Goal: Contribute content

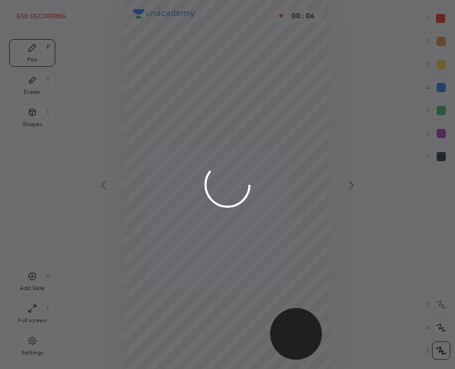
scroll to position [369, 270]
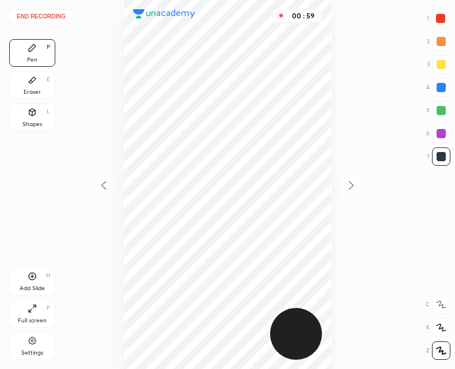
click at [54, 12] on button "End recording" at bounding box center [41, 16] width 64 height 14
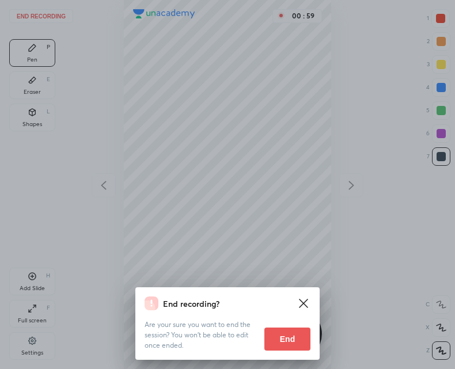
click at [289, 335] on button "End" at bounding box center [287, 338] width 46 height 23
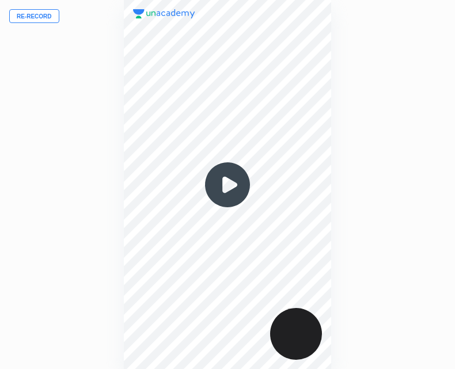
click at [47, 13] on button "Re-record" at bounding box center [34, 16] width 50 height 14
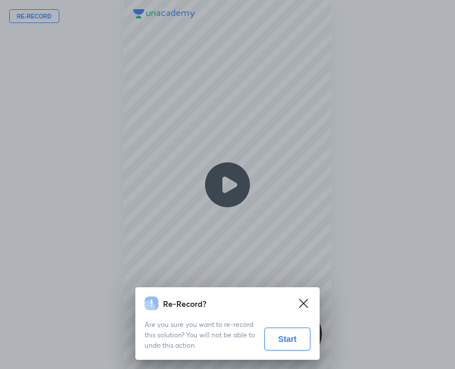
click at [289, 337] on button "Start" at bounding box center [287, 338] width 46 height 23
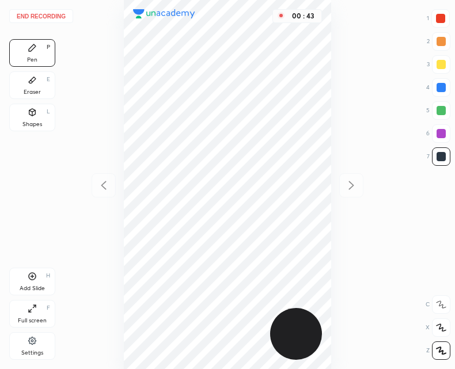
click at [35, 282] on div "Add Slide H" at bounding box center [32, 282] width 46 height 28
click at [103, 185] on icon at bounding box center [104, 185] width 14 height 14
click at [35, 281] on div "Add Slide H" at bounding box center [32, 282] width 46 height 28
click at [104, 193] on div at bounding box center [103, 185] width 24 height 24
click at [353, 190] on icon at bounding box center [351, 185] width 14 height 14
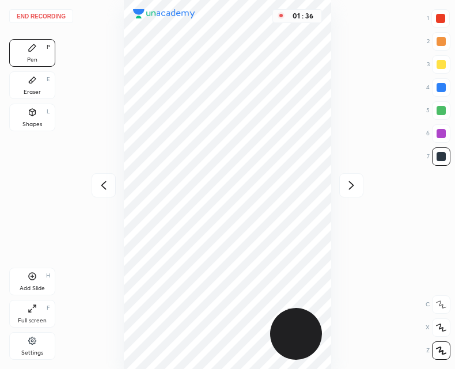
click at [40, 18] on button "End recording" at bounding box center [41, 16] width 64 height 14
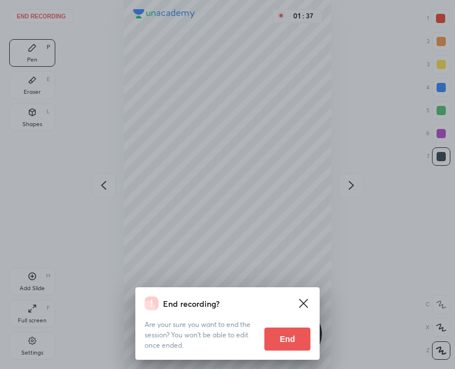
click at [291, 341] on button "End" at bounding box center [287, 338] width 46 height 23
